Goal: Find specific page/section: Find specific page/section

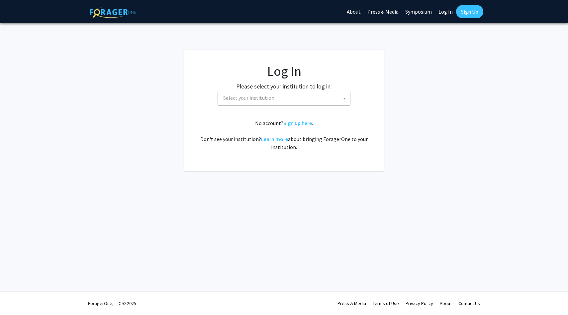
select select
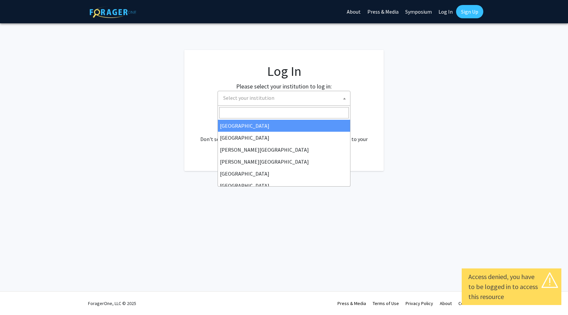
click at [247, 96] on span "Select your institution" at bounding box center [248, 97] width 51 height 7
click at [246, 95] on span "Select your institution" at bounding box center [248, 97] width 51 height 7
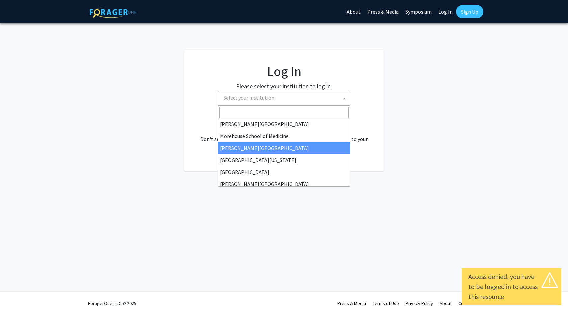
scroll to position [163, 0]
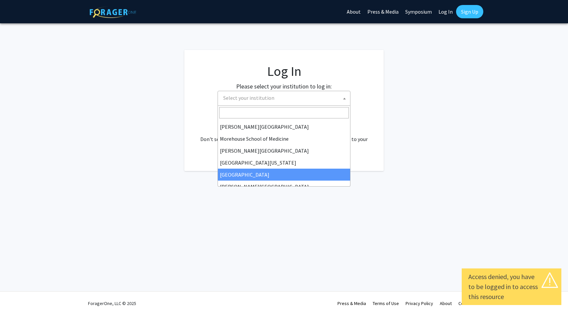
select select "4"
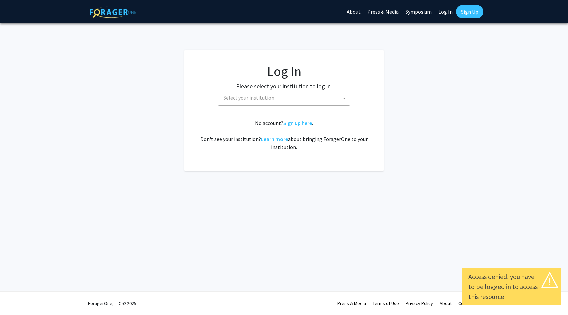
select select
